Goal: Find specific page/section: Find specific page/section

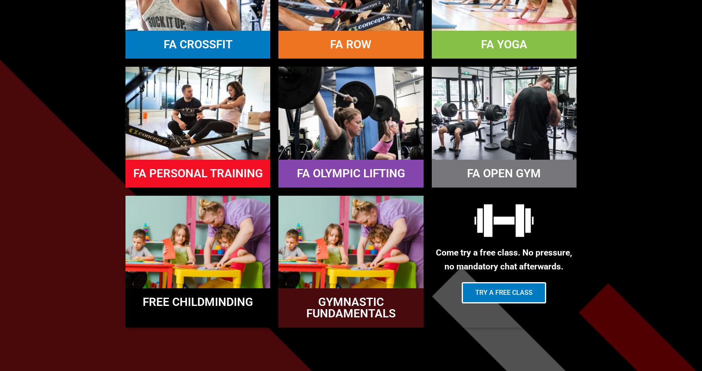
scroll to position [839, 0]
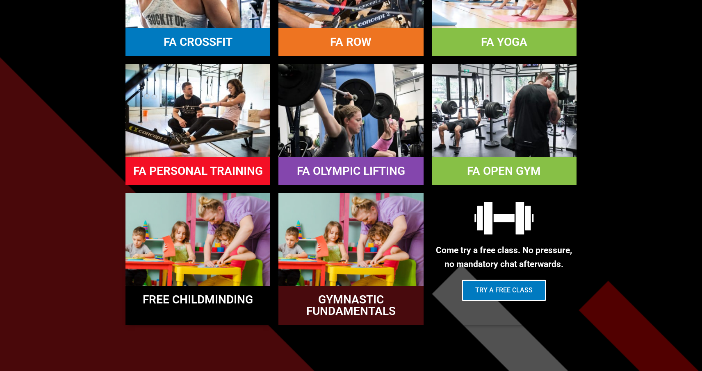
click at [508, 125] on img at bounding box center [504, 110] width 145 height 93
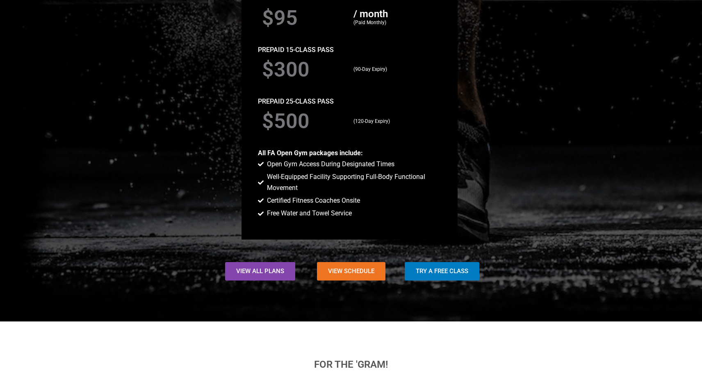
scroll to position [774, 0]
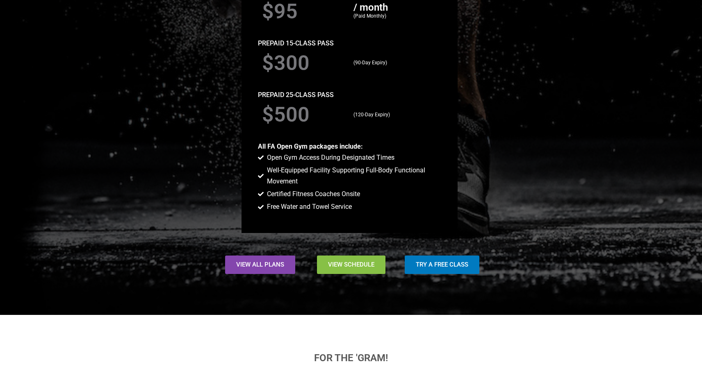
click at [352, 263] on span "View Schedule" at bounding box center [351, 265] width 46 height 6
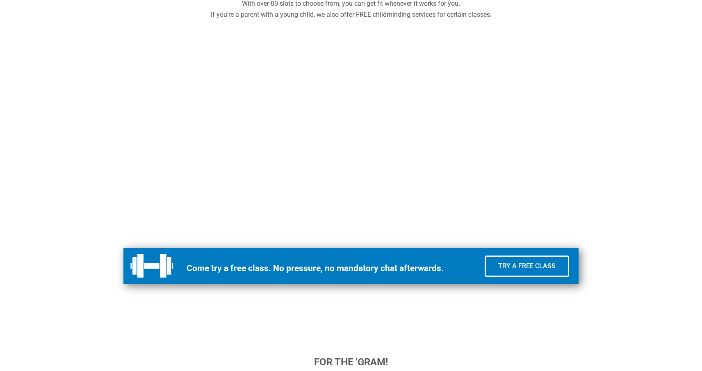
scroll to position [311, 0]
